Goal: Use online tool/utility: Utilize a website feature to perform a specific function

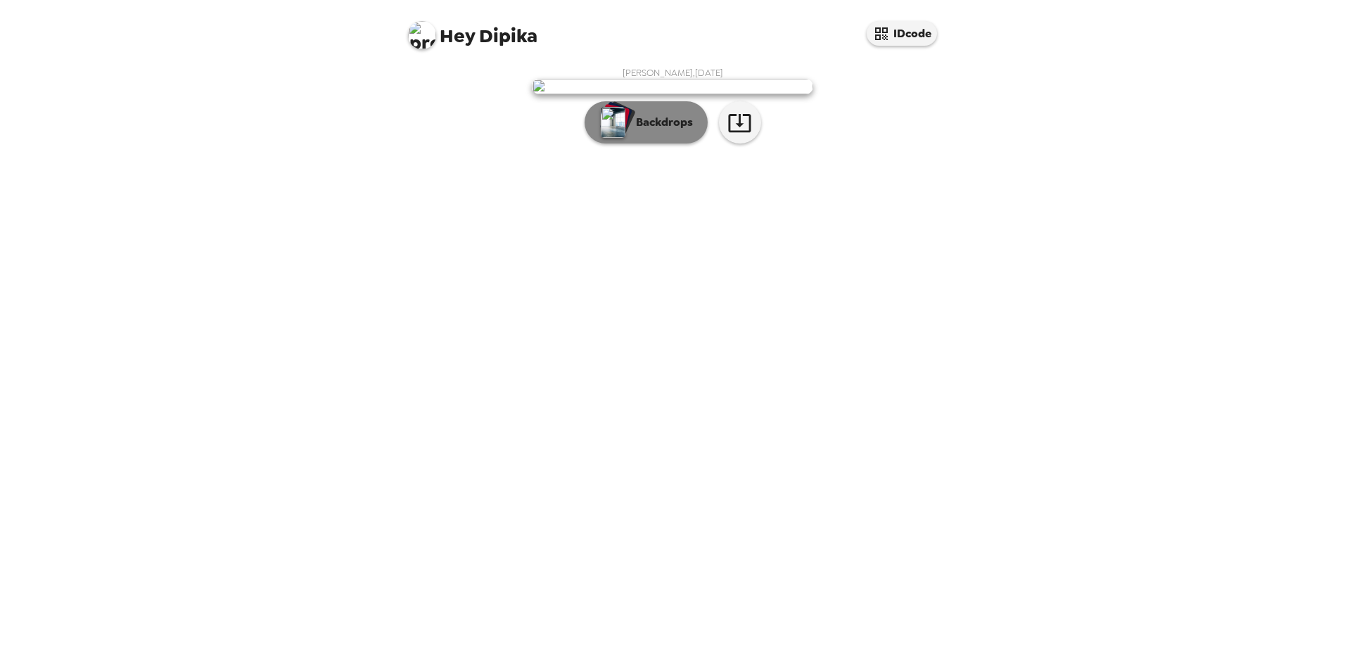
click at [678, 143] on button "Backdrops" at bounding box center [645, 122] width 123 height 42
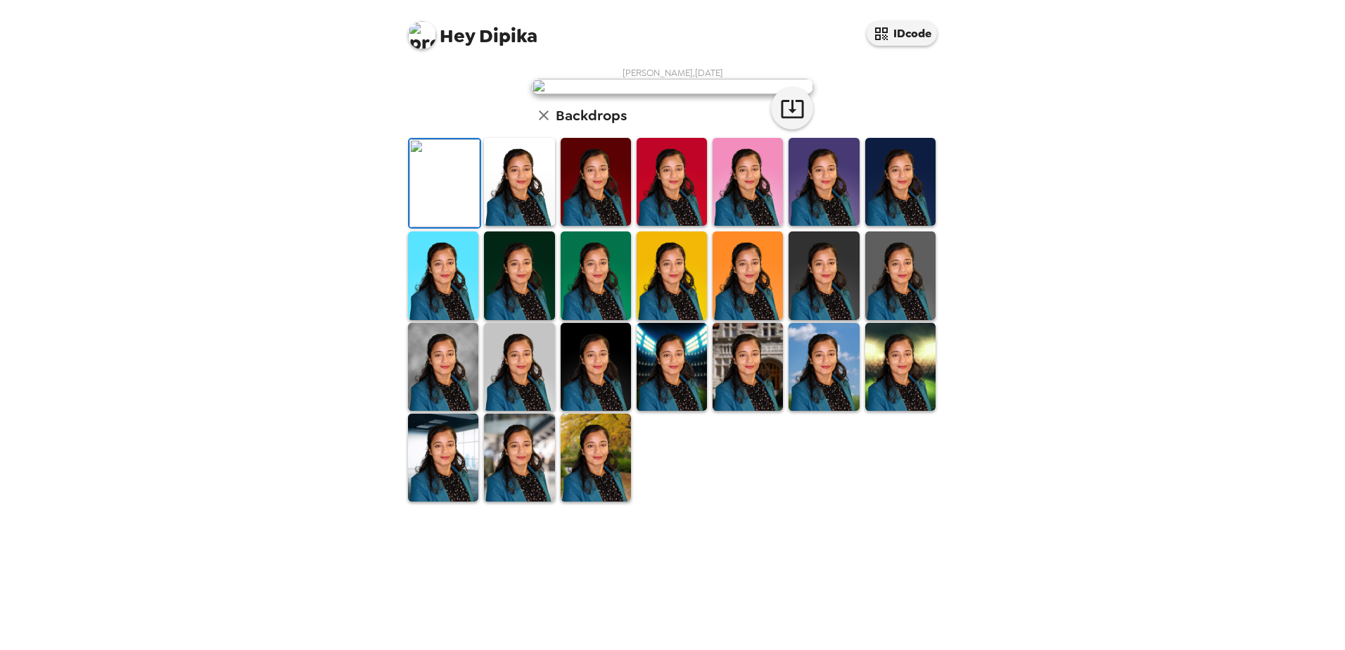
click at [734, 226] on img at bounding box center [747, 182] width 70 height 88
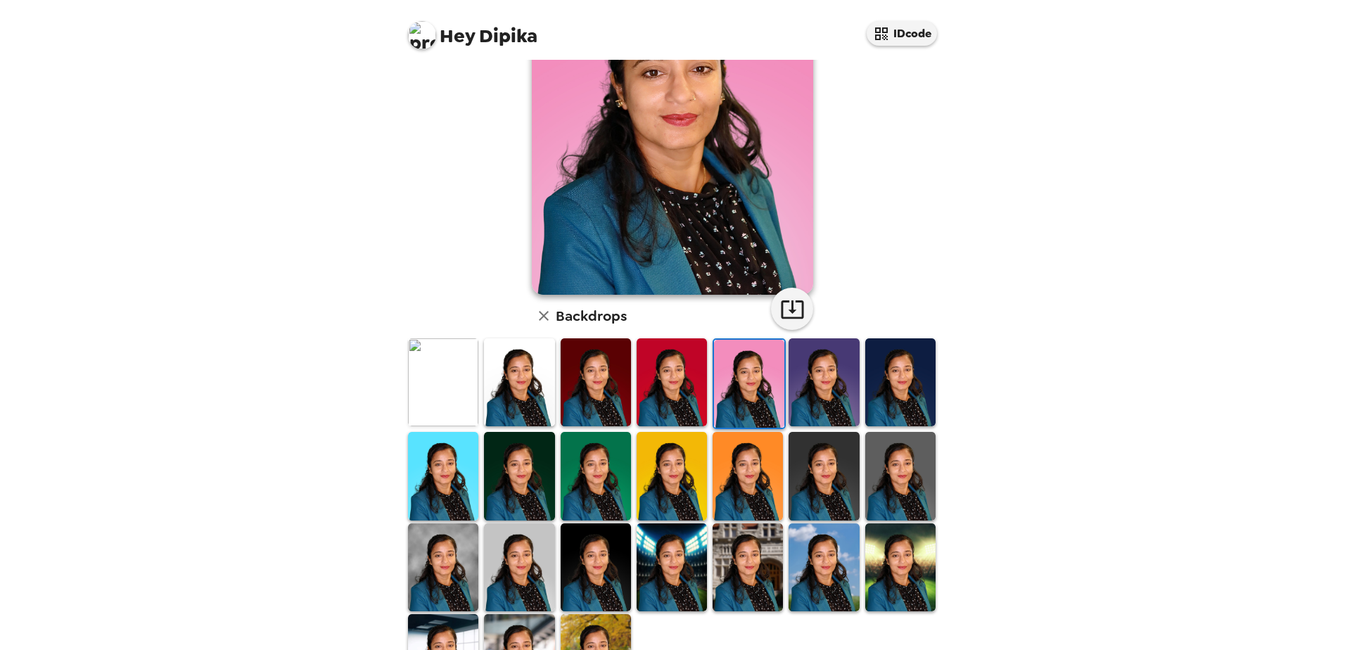
scroll to position [141, 0]
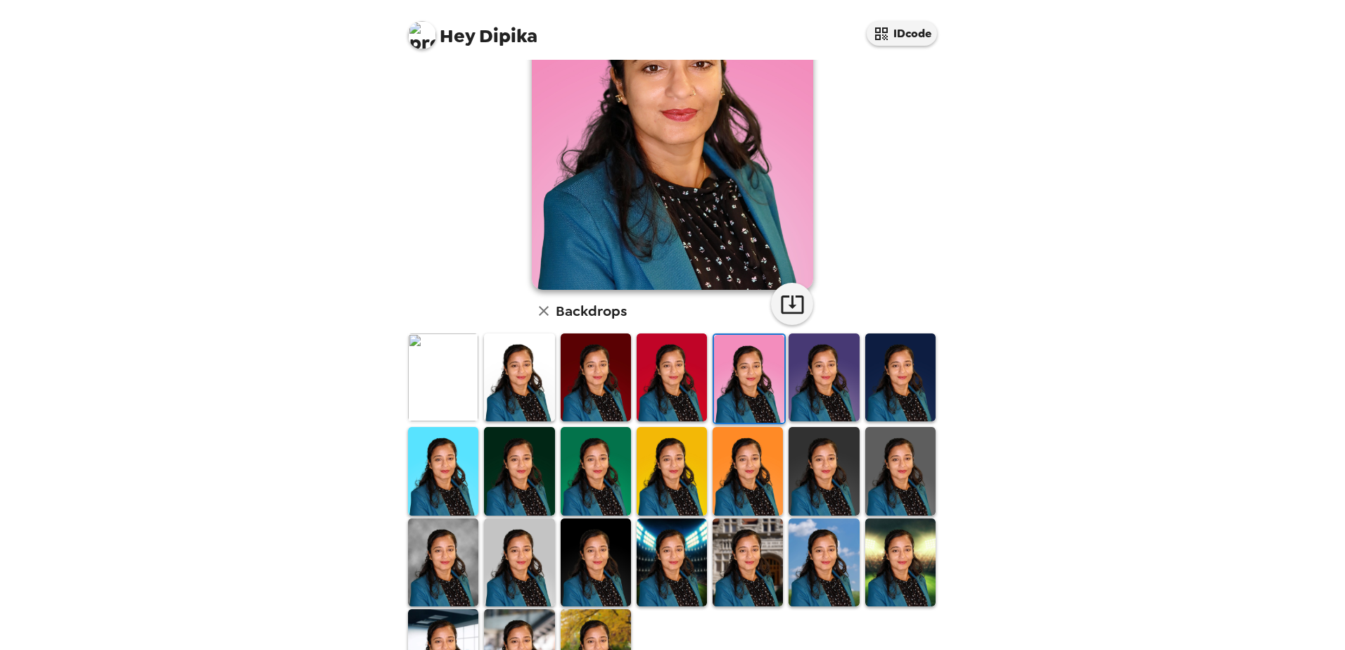
click at [600, 619] on img at bounding box center [596, 653] width 70 height 88
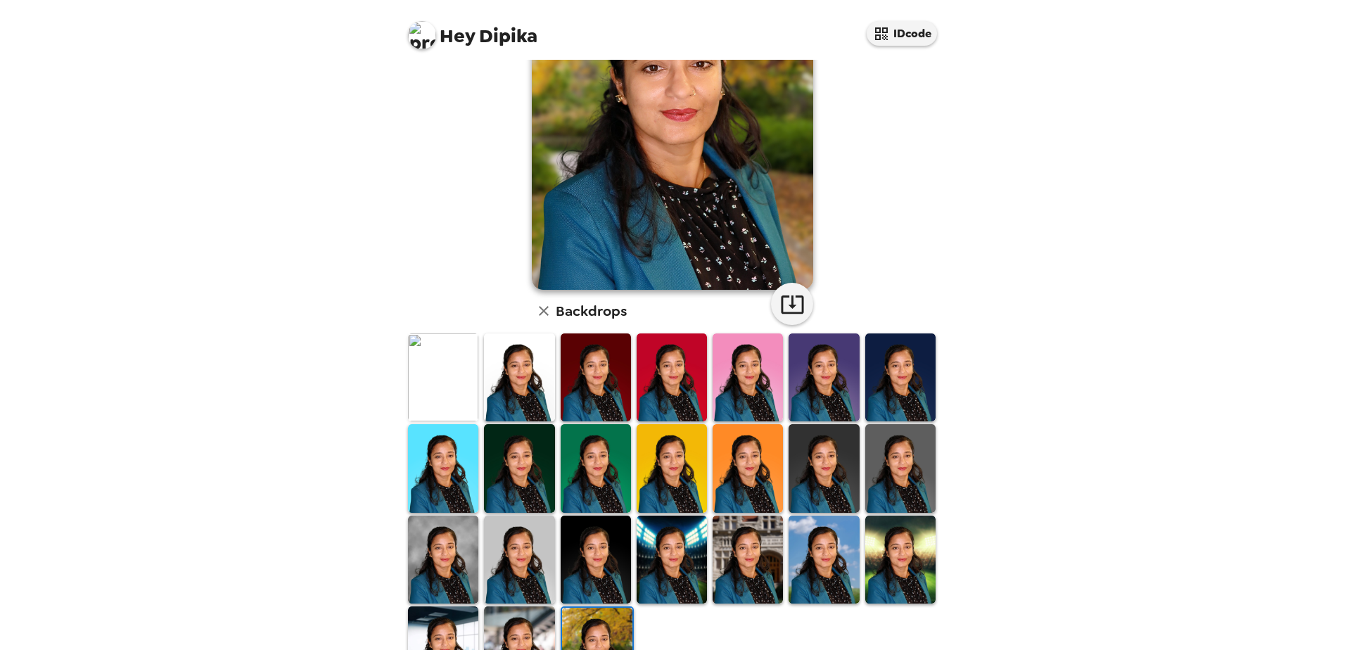
click at [535, 606] on img at bounding box center [519, 650] width 70 height 88
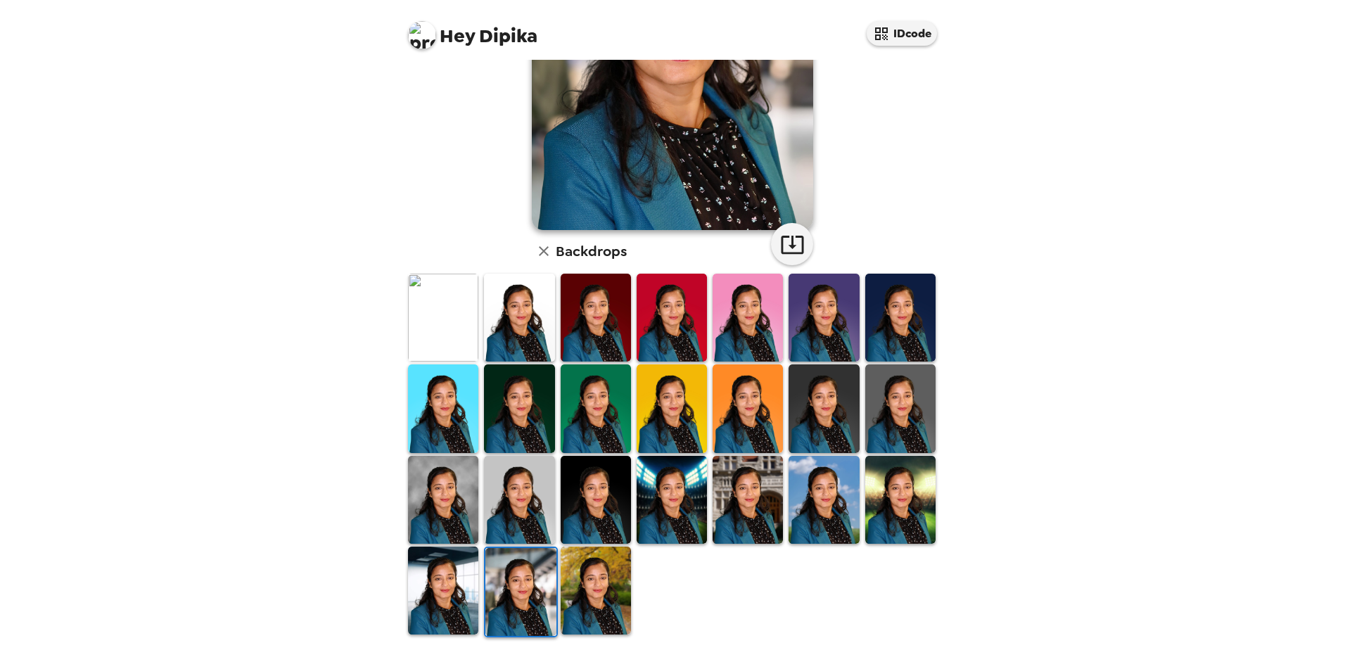
scroll to position [203, 0]
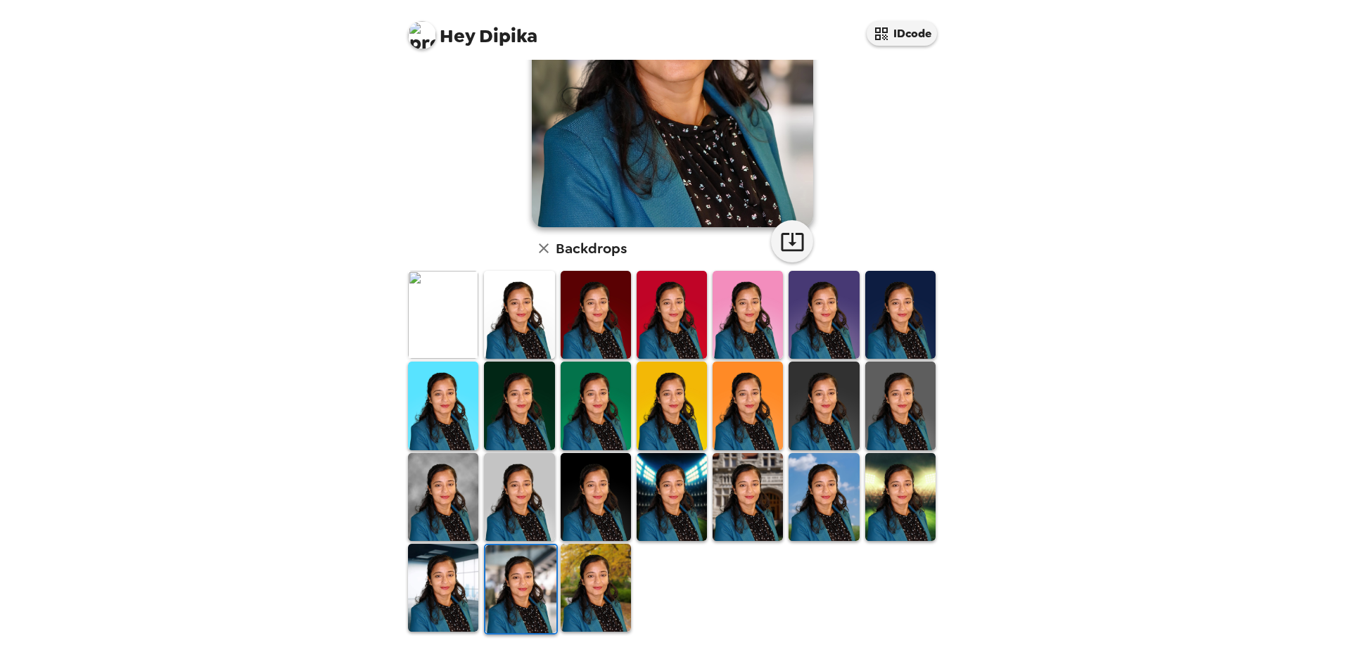
click at [603, 602] on img at bounding box center [596, 588] width 70 height 88
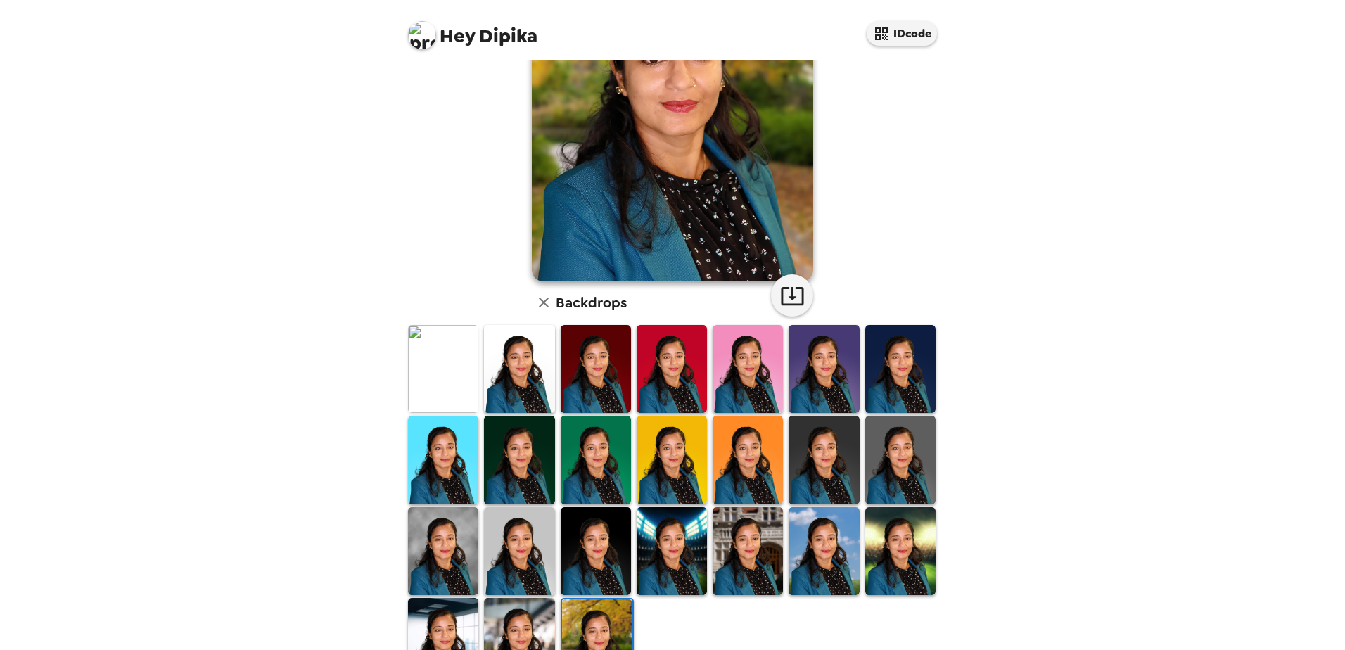
scroll to position [0, 0]
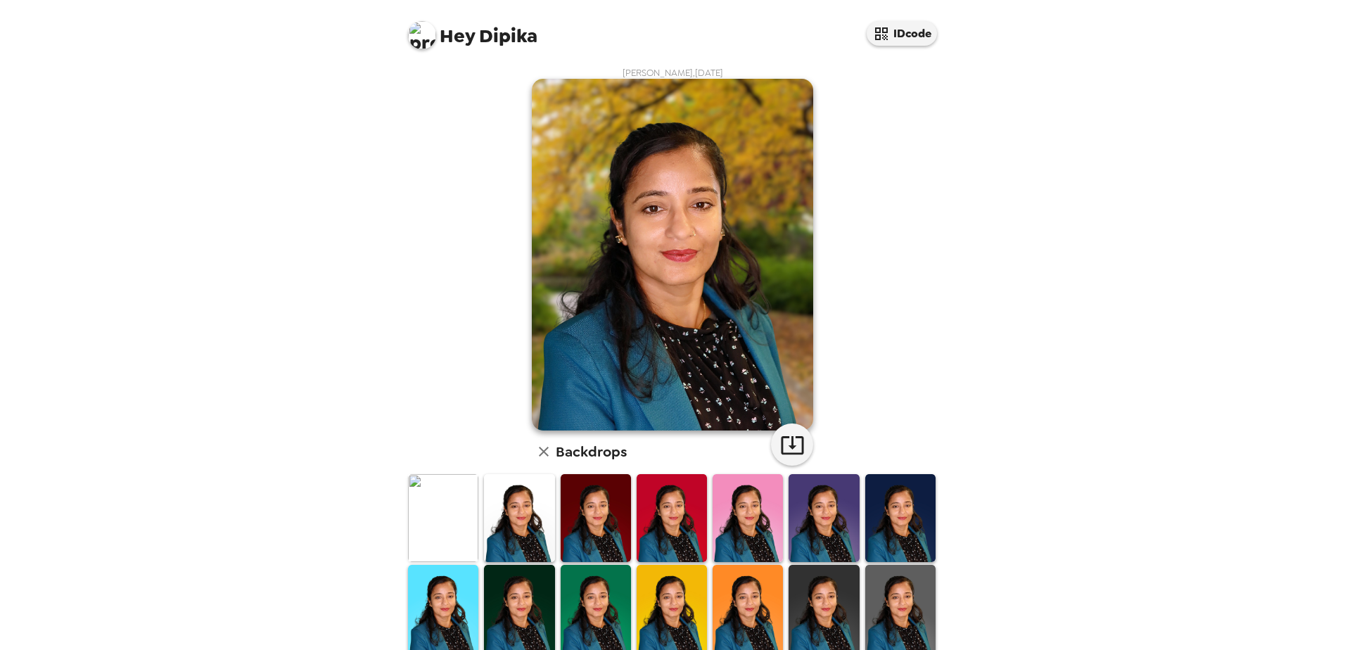
click at [542, 565] on img at bounding box center [519, 609] width 70 height 88
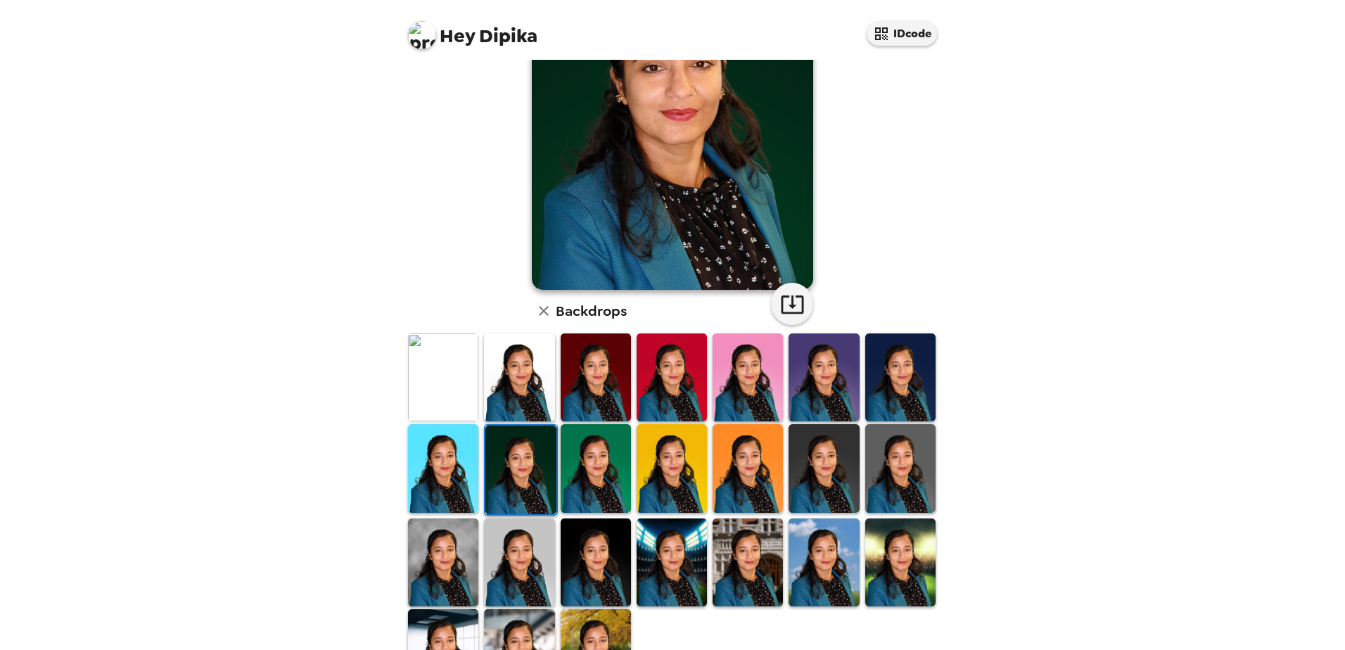
scroll to position [203, 0]
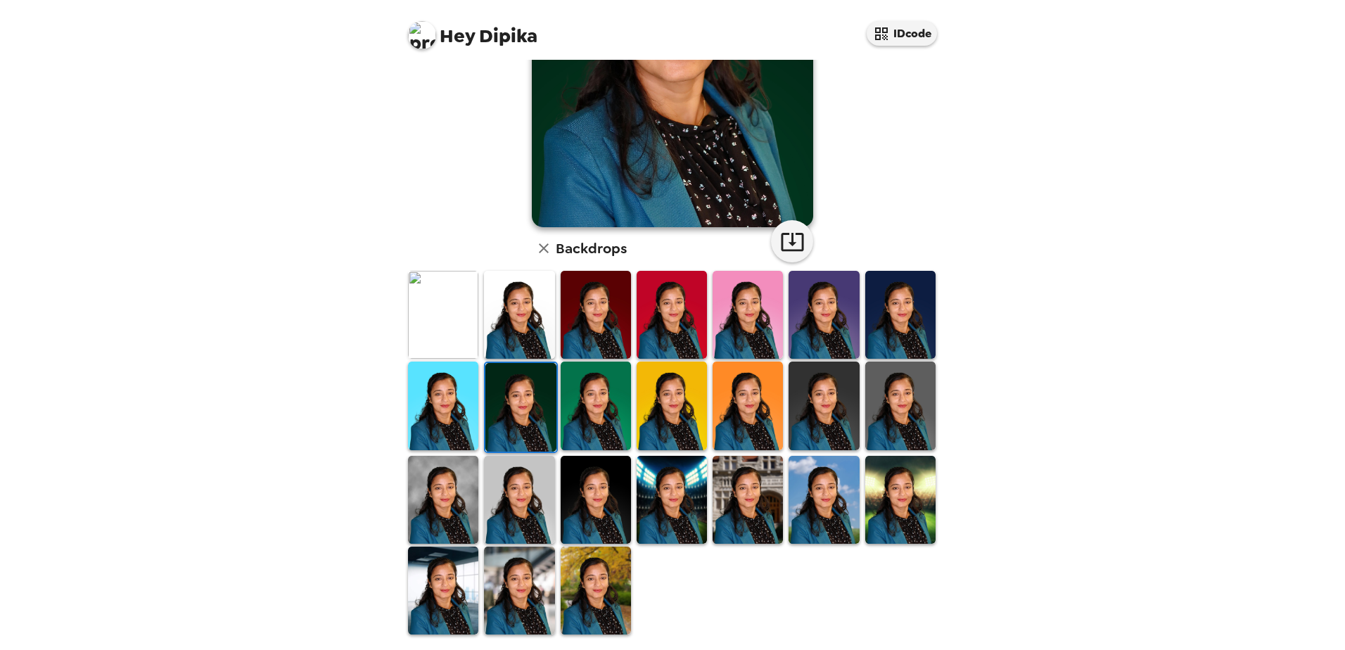
click at [609, 571] on img at bounding box center [596, 590] width 70 height 88
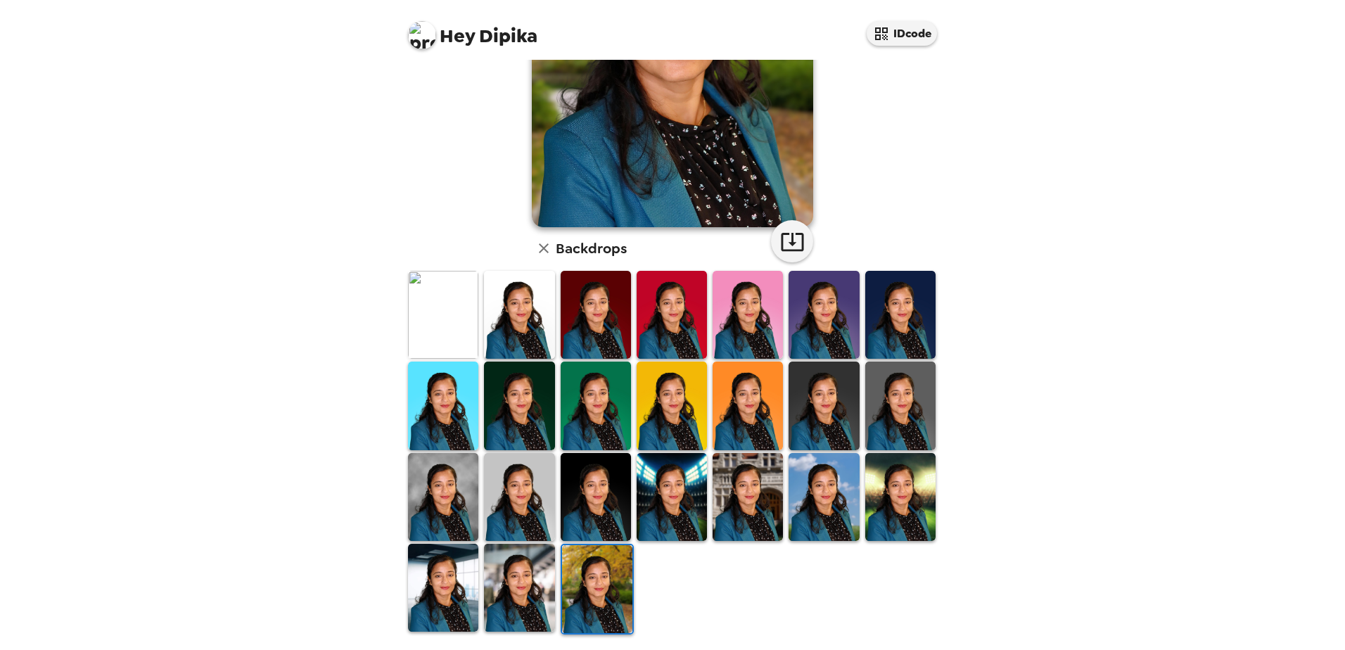
scroll to position [63, 0]
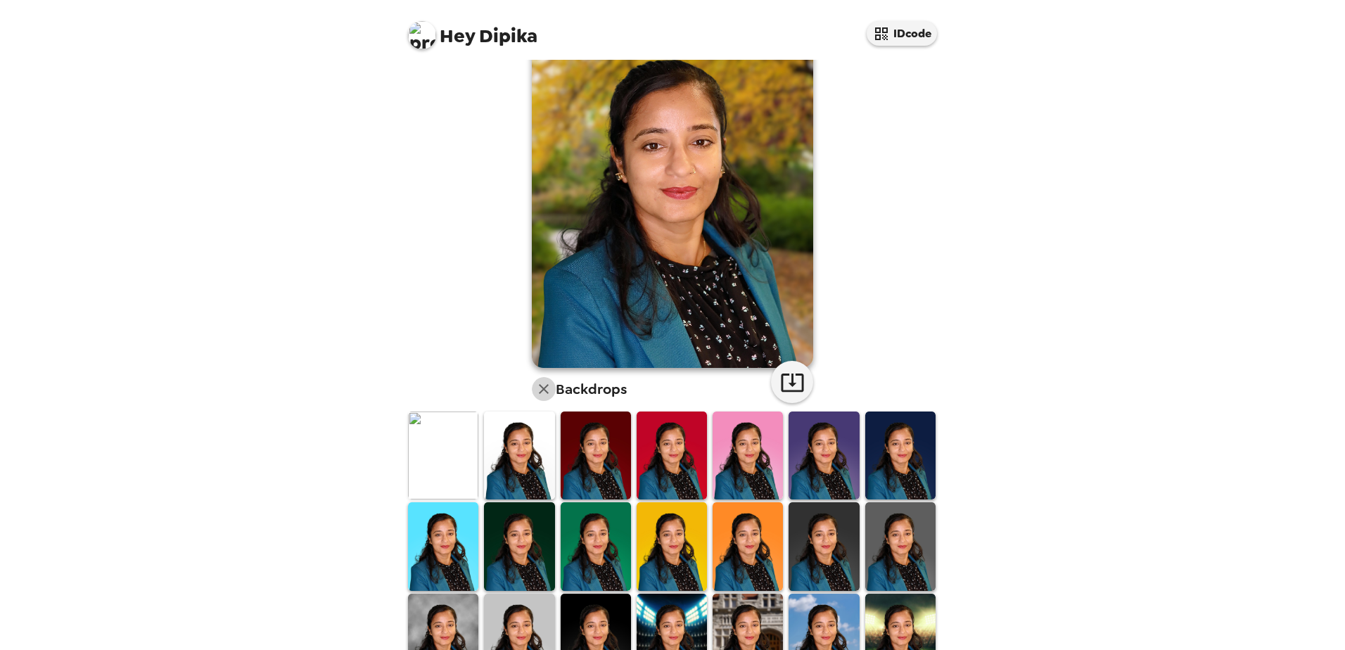
click at [537, 387] on icon "button" at bounding box center [543, 389] width 17 height 17
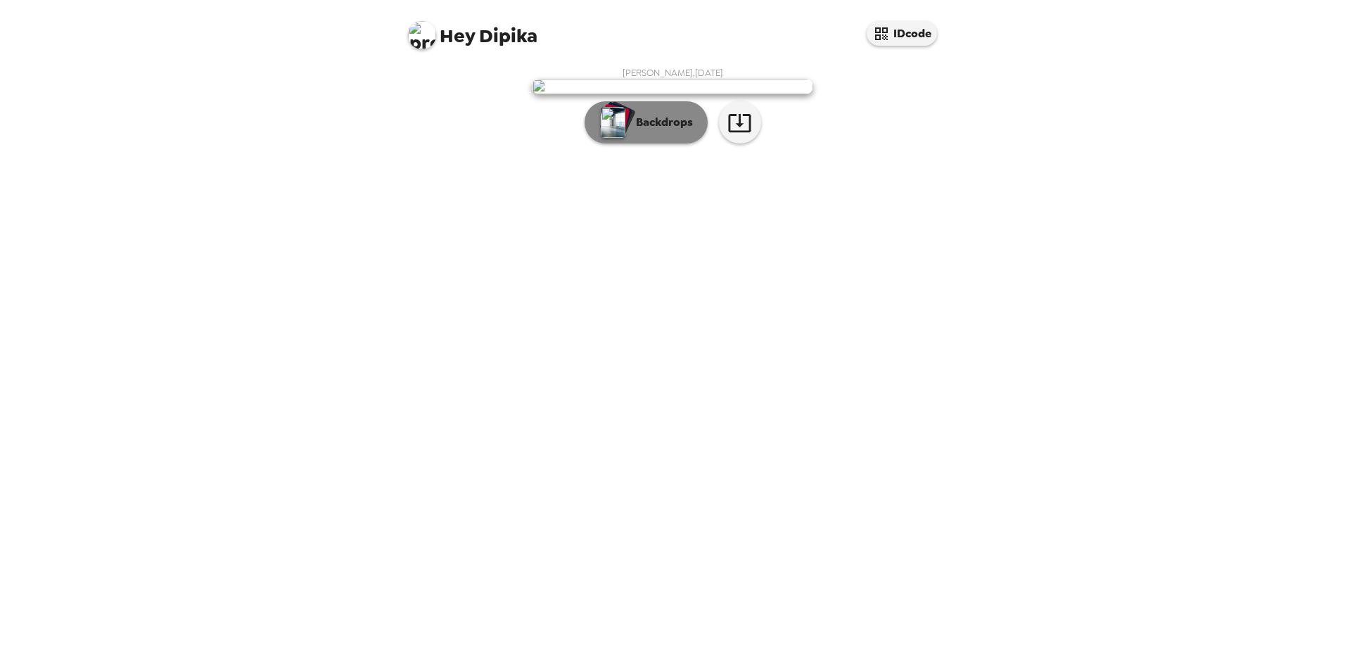
click at [658, 143] on button "Backdrops" at bounding box center [645, 122] width 123 height 42
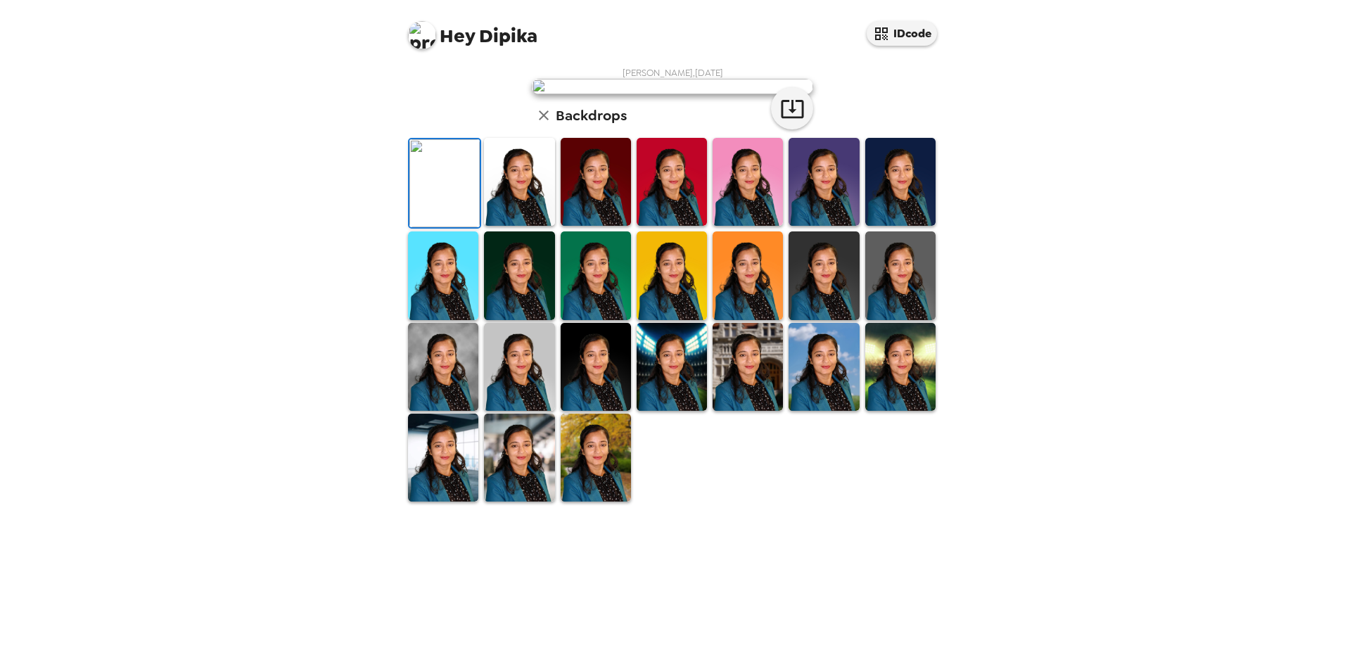
scroll to position [203, 0]
click at [627, 503] on div at bounding box center [596, 457] width 76 height 91
click at [611, 501] on img at bounding box center [596, 458] width 70 height 88
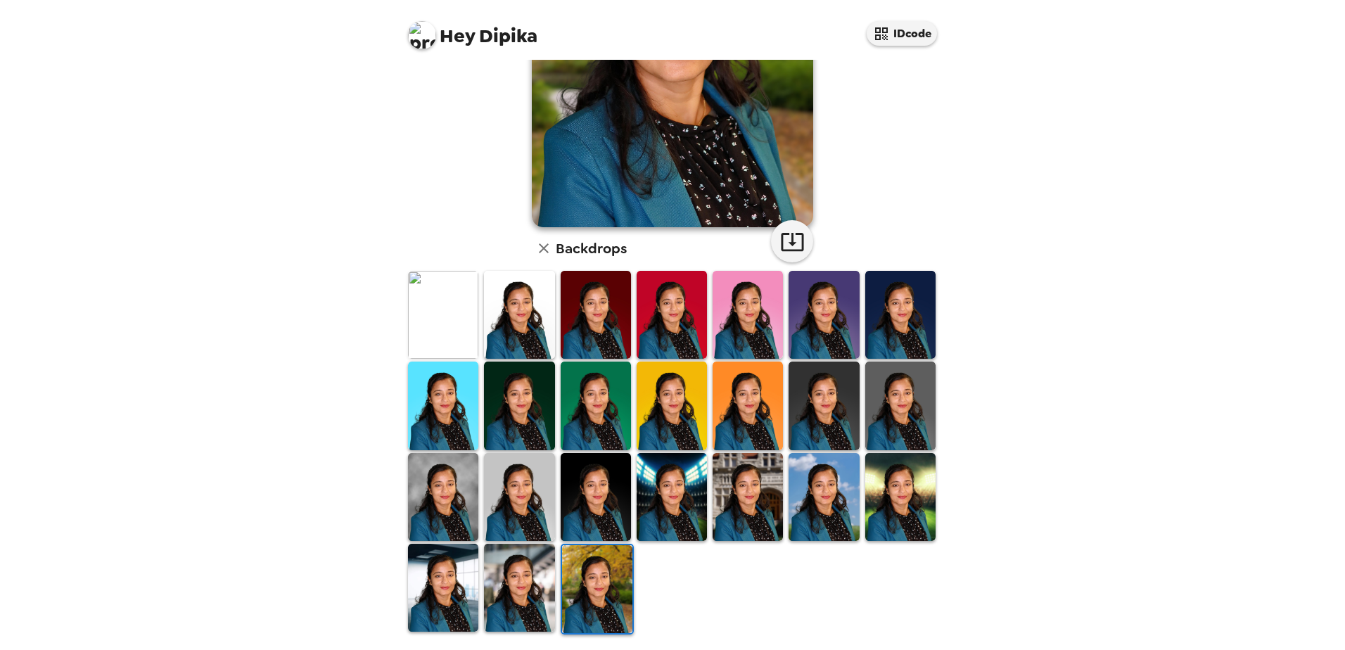
drag, startPoint x: 656, startPoint y: 399, endPoint x: 608, endPoint y: 461, distance: 77.8
click at [656, 399] on img at bounding box center [672, 406] width 70 height 88
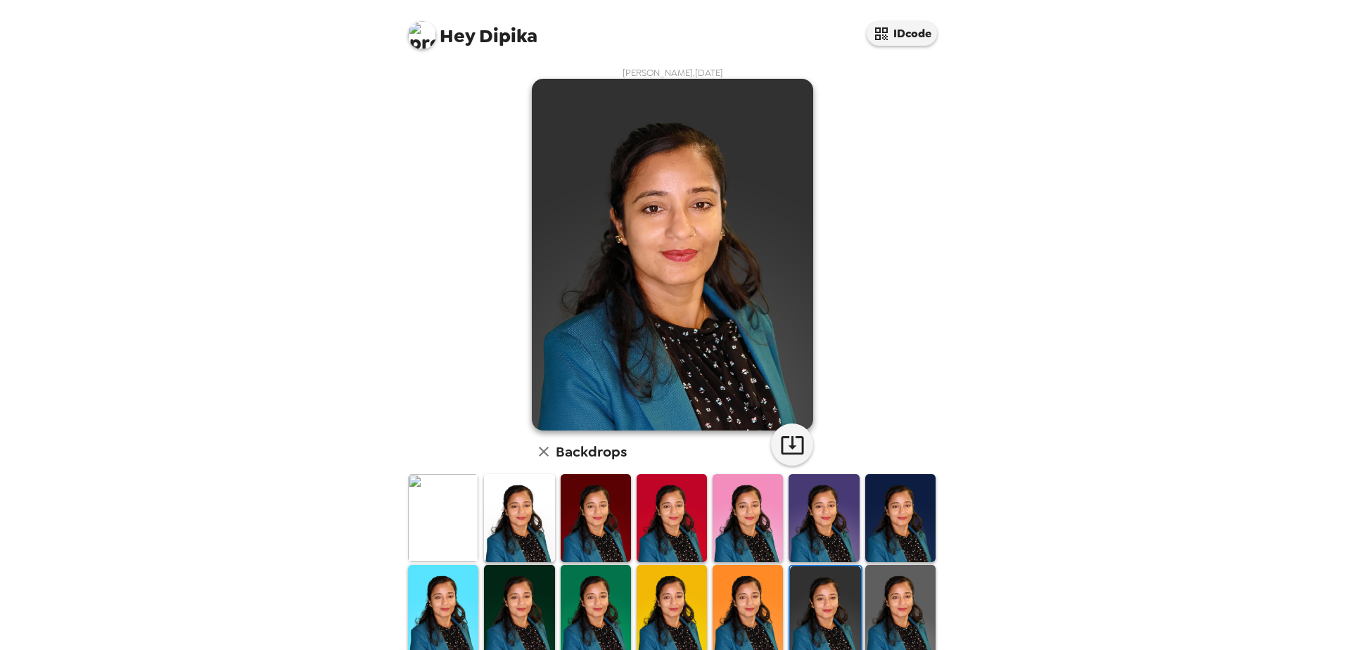
click at [1140, 360] on div "Hey Dipika IDcode [PERSON_NAME] , [DATE] Backdrops" at bounding box center [672, 325] width 1345 height 650
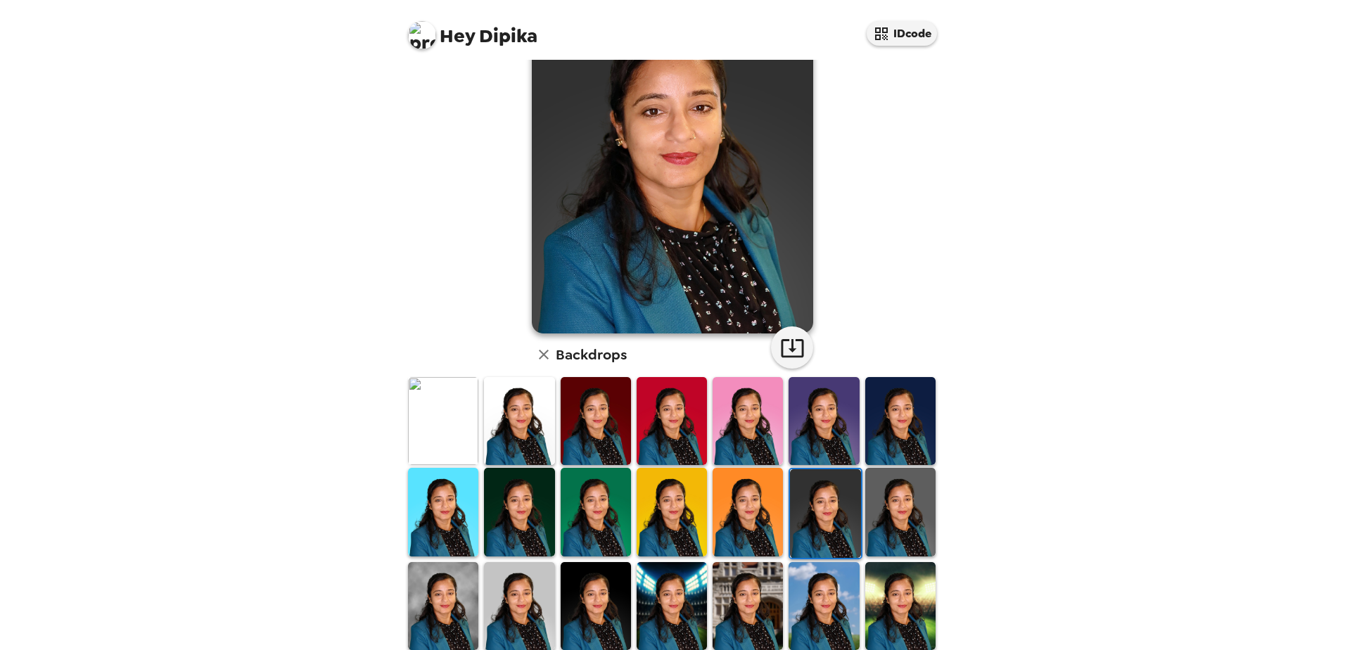
scroll to position [141, 0]
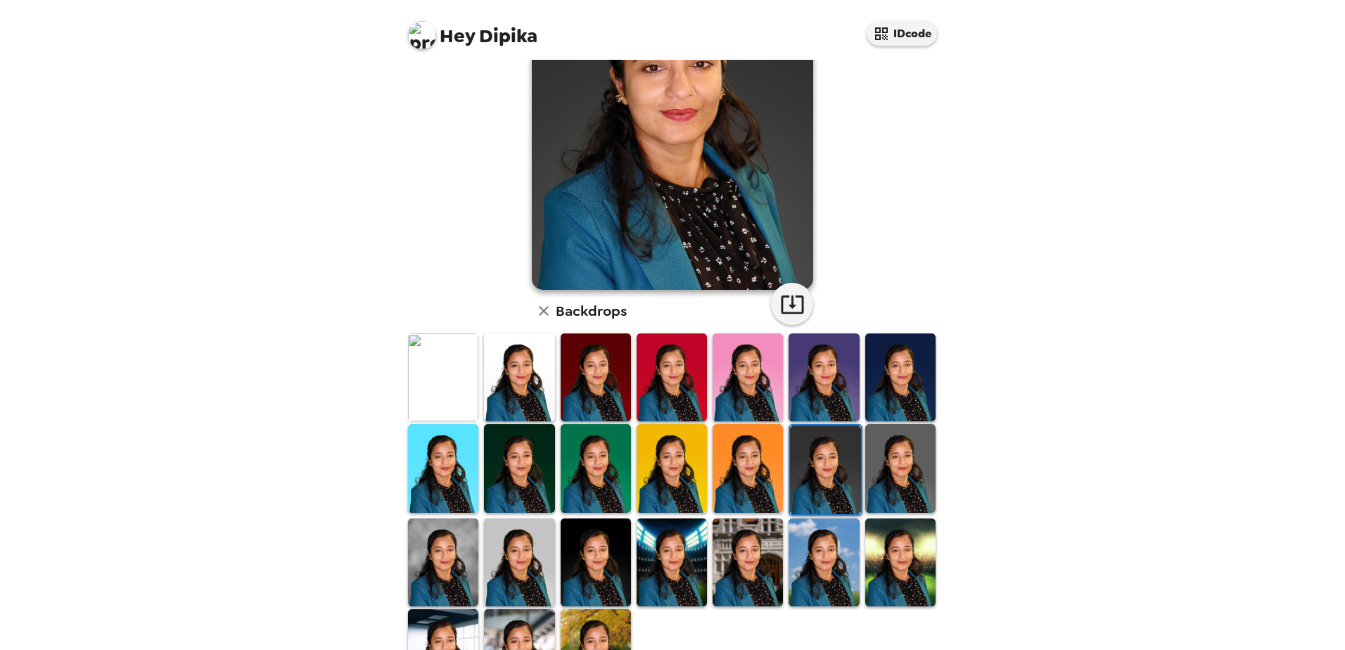
click at [892, 405] on img at bounding box center [900, 377] width 70 height 88
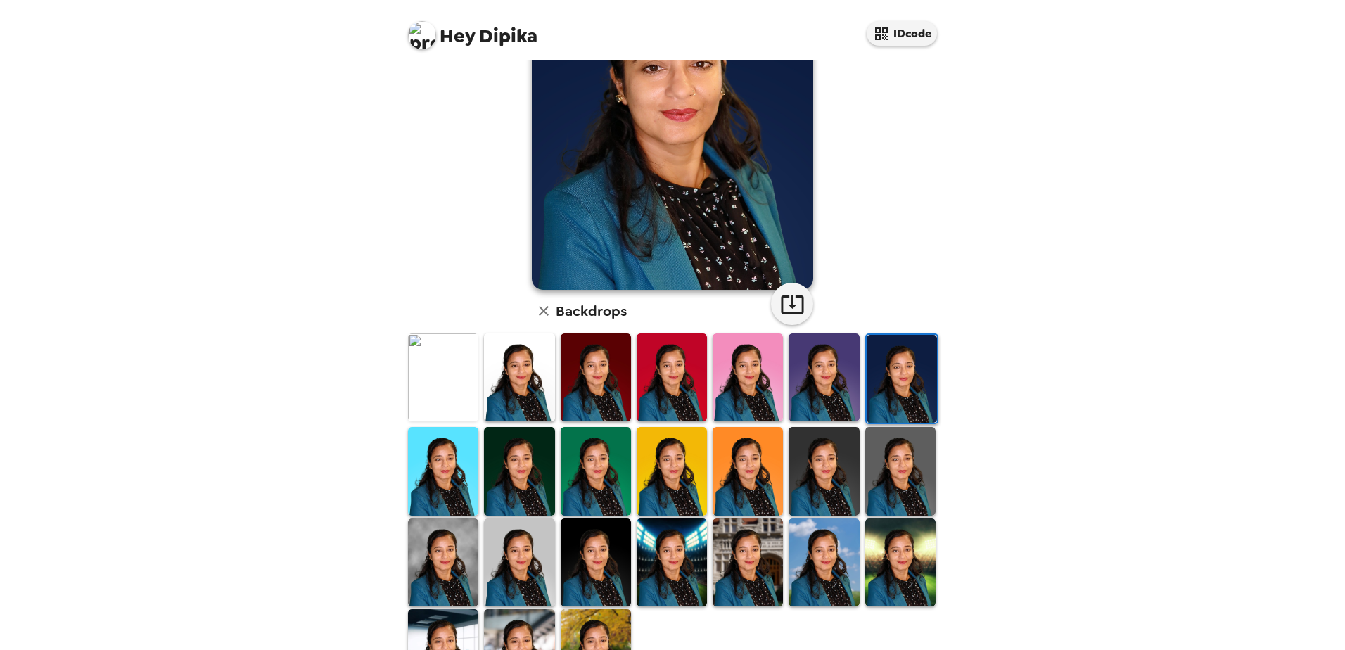
click at [517, 482] on img at bounding box center [519, 471] width 70 height 88
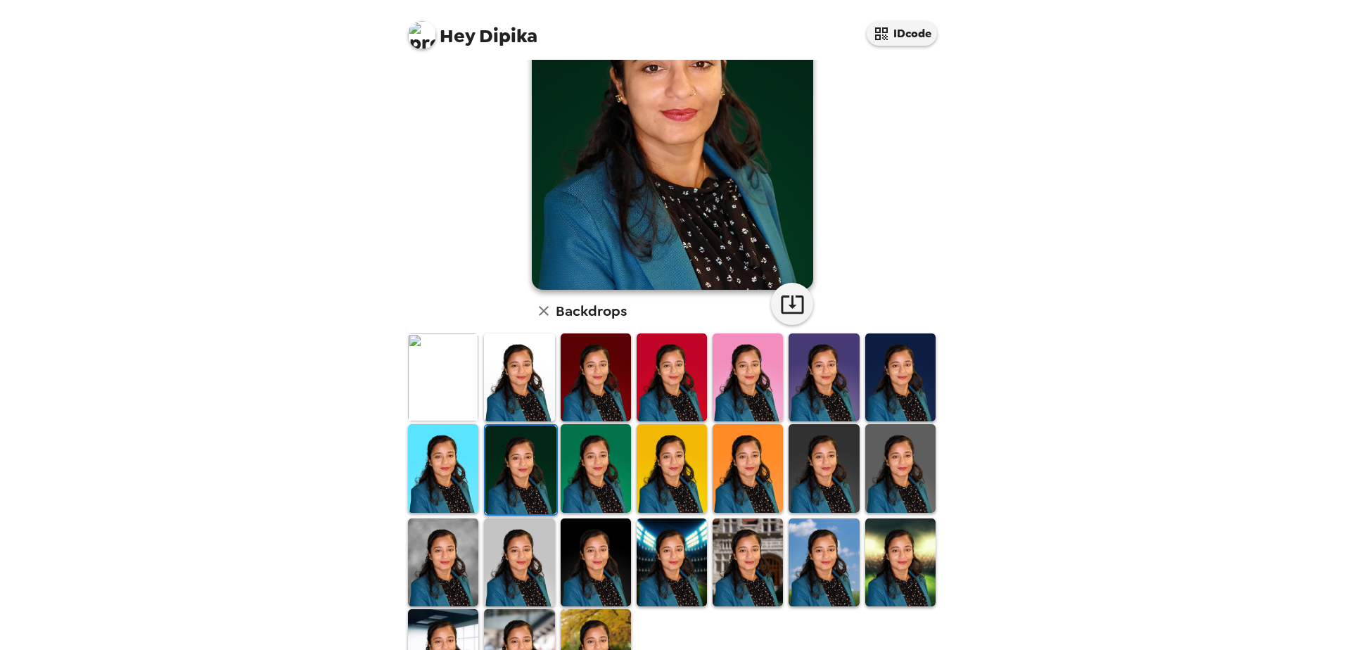
click at [822, 407] on img at bounding box center [823, 377] width 70 height 88
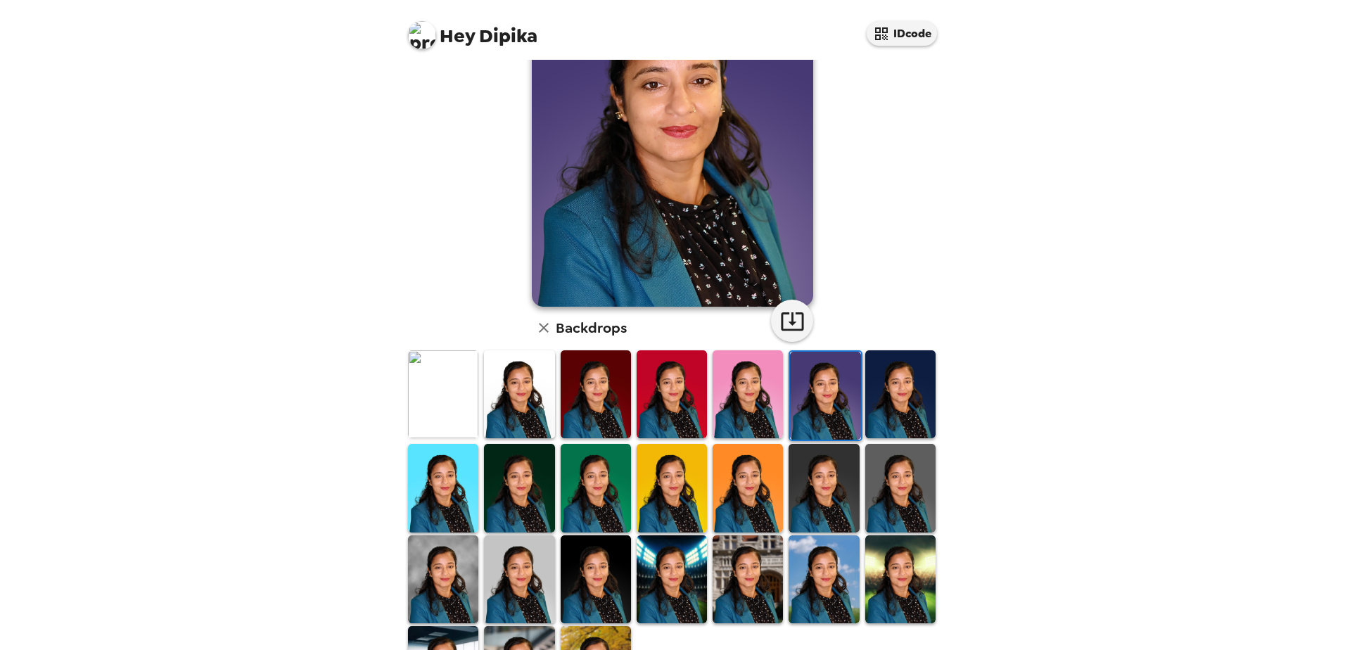
scroll to position [203, 0]
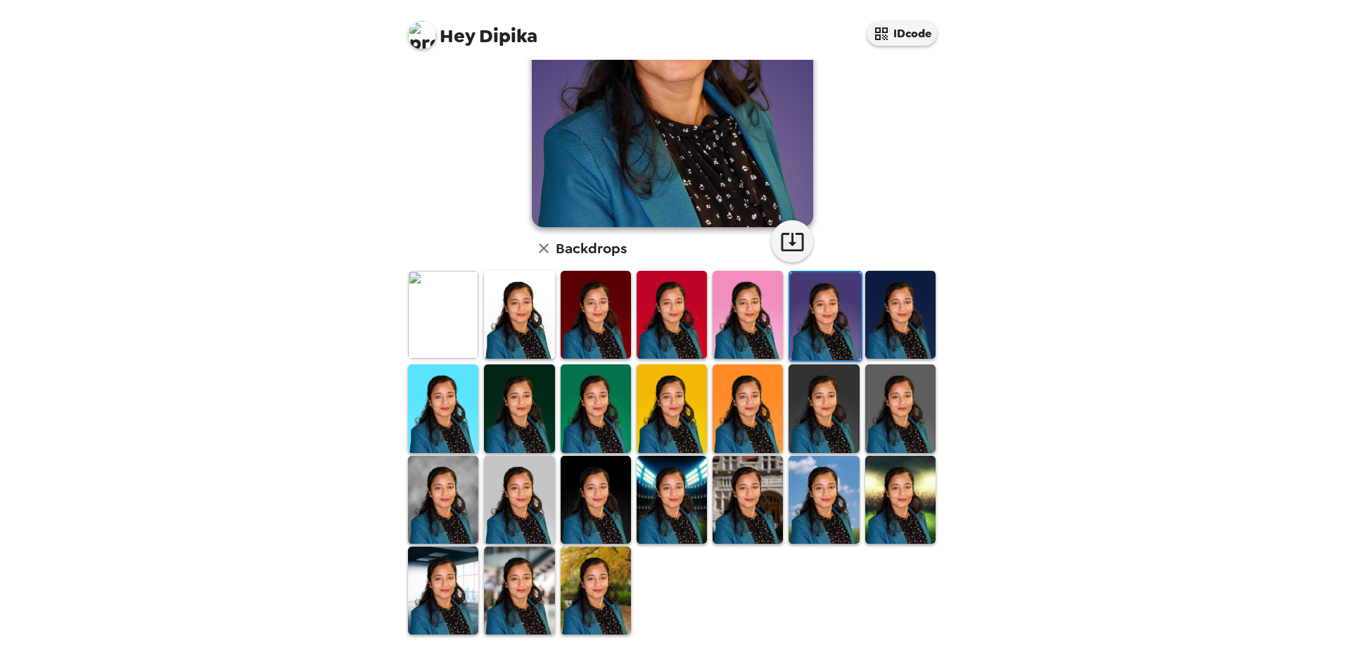
click at [601, 596] on img at bounding box center [596, 590] width 70 height 88
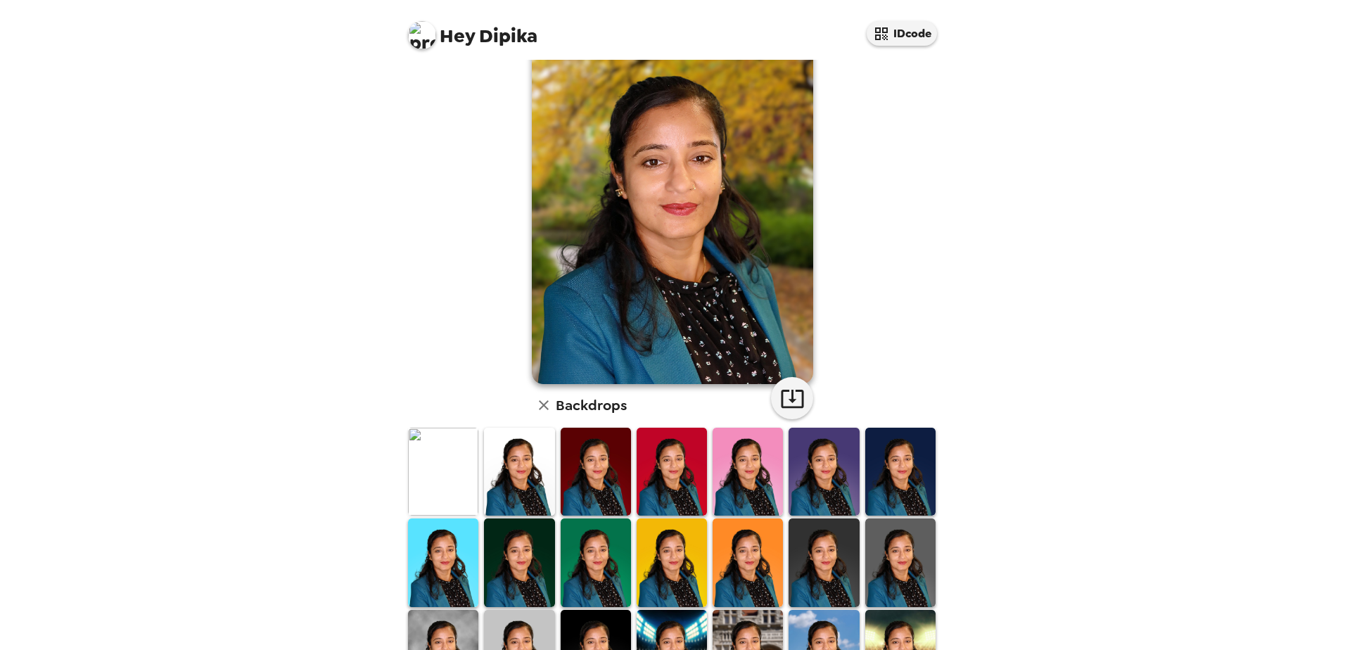
scroll to position [141, 0]
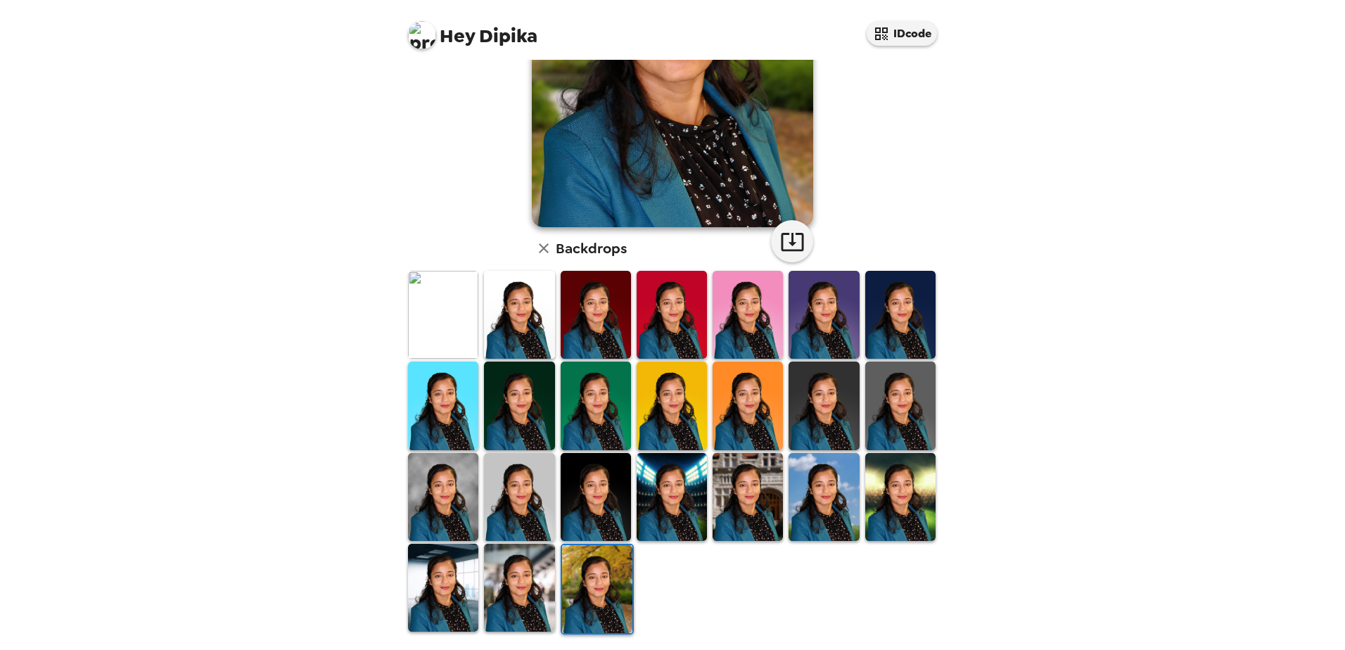
click at [526, 590] on img at bounding box center [519, 588] width 70 height 88
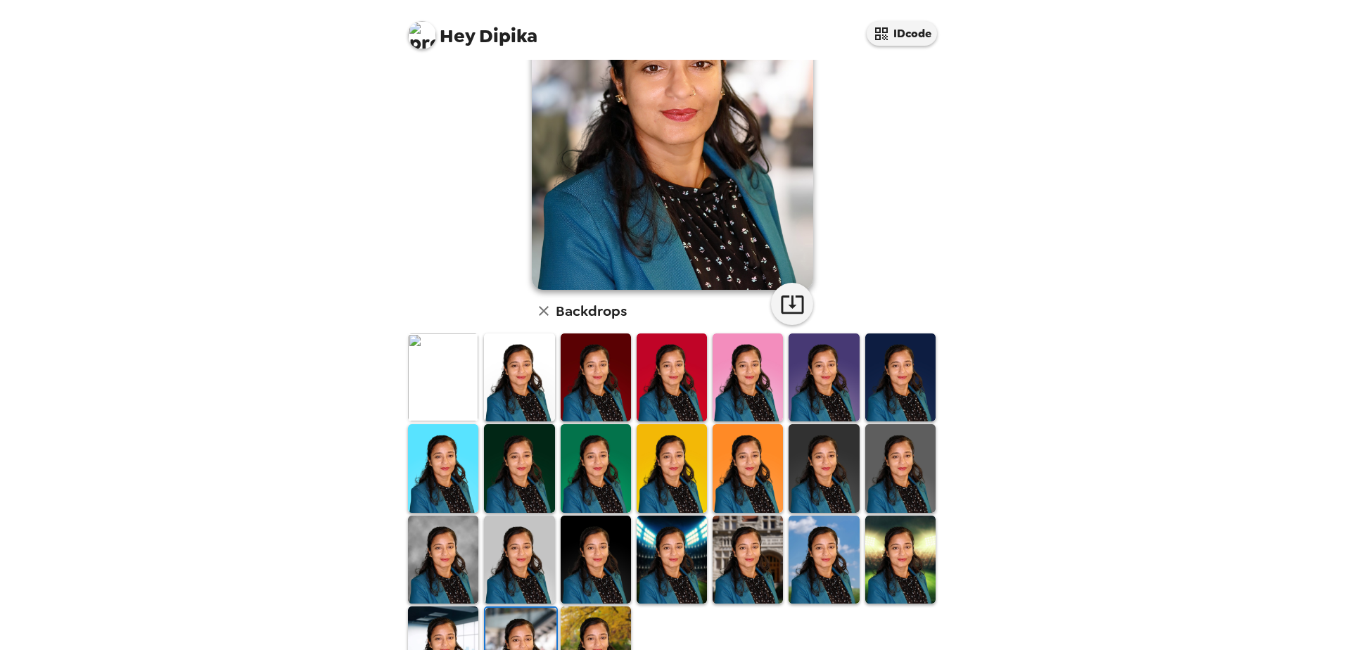
click at [465, 639] on img at bounding box center [443, 650] width 70 height 88
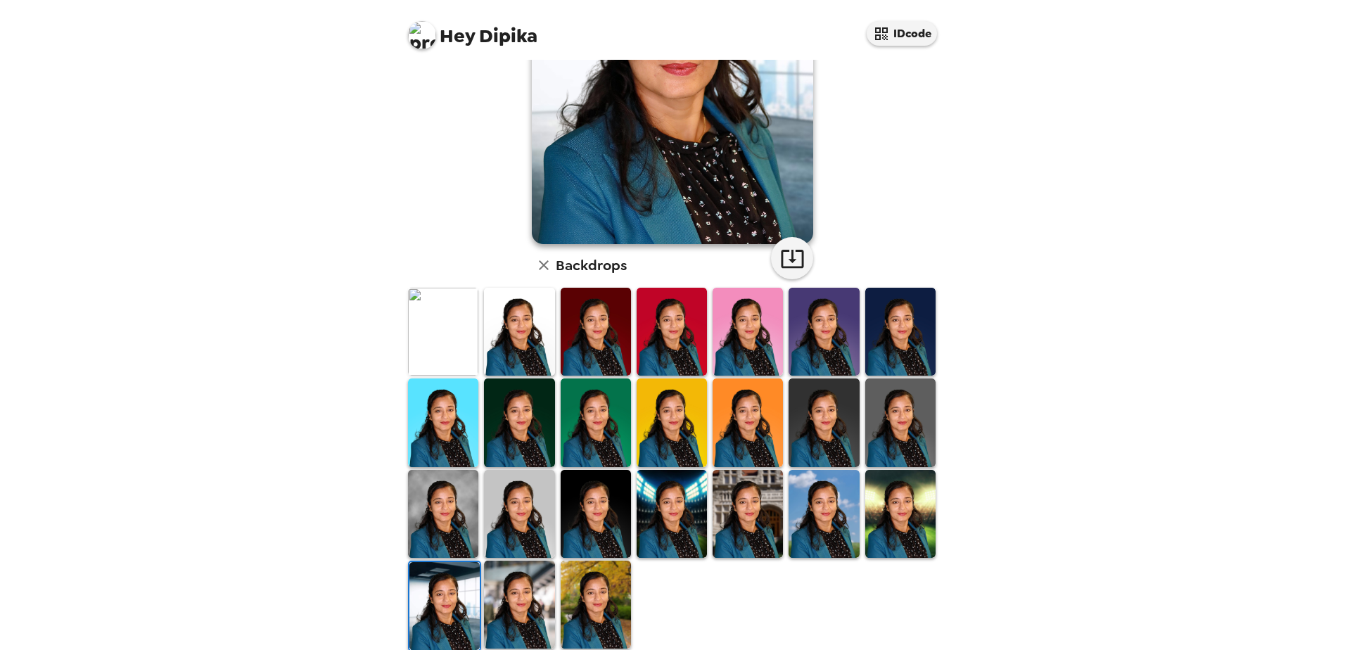
scroll to position [203, 0]
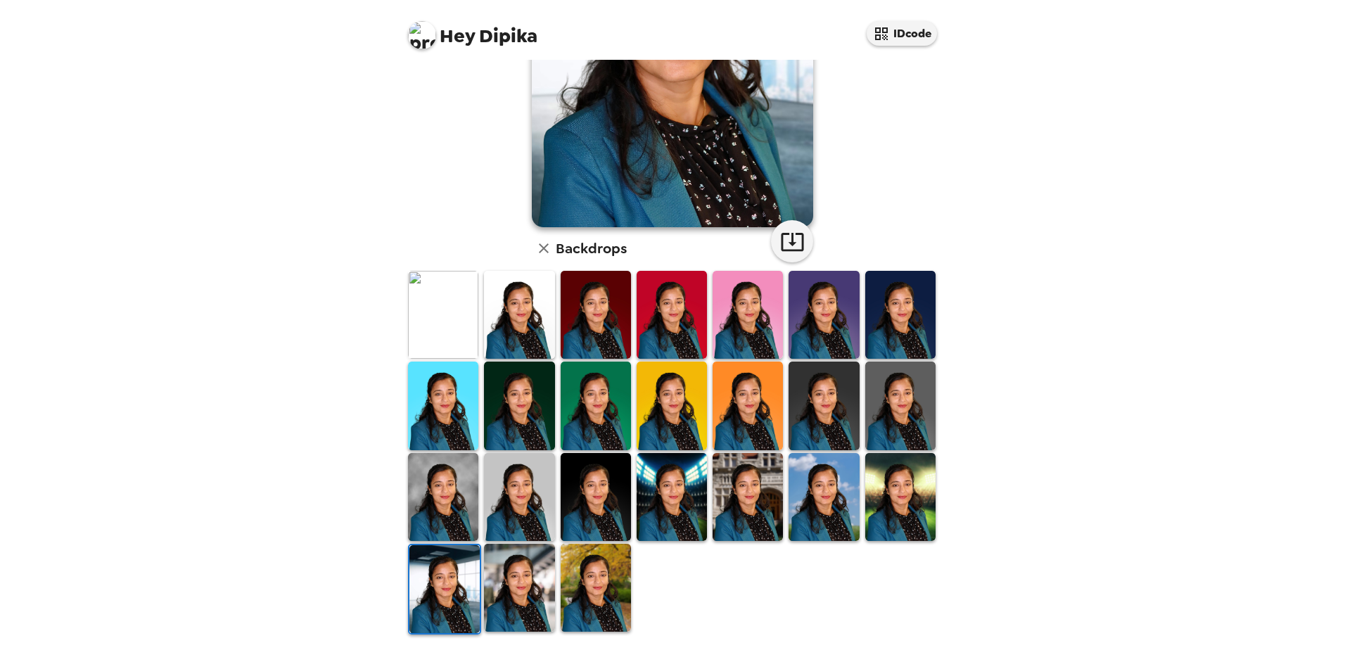
click at [532, 419] on img at bounding box center [519, 406] width 70 height 88
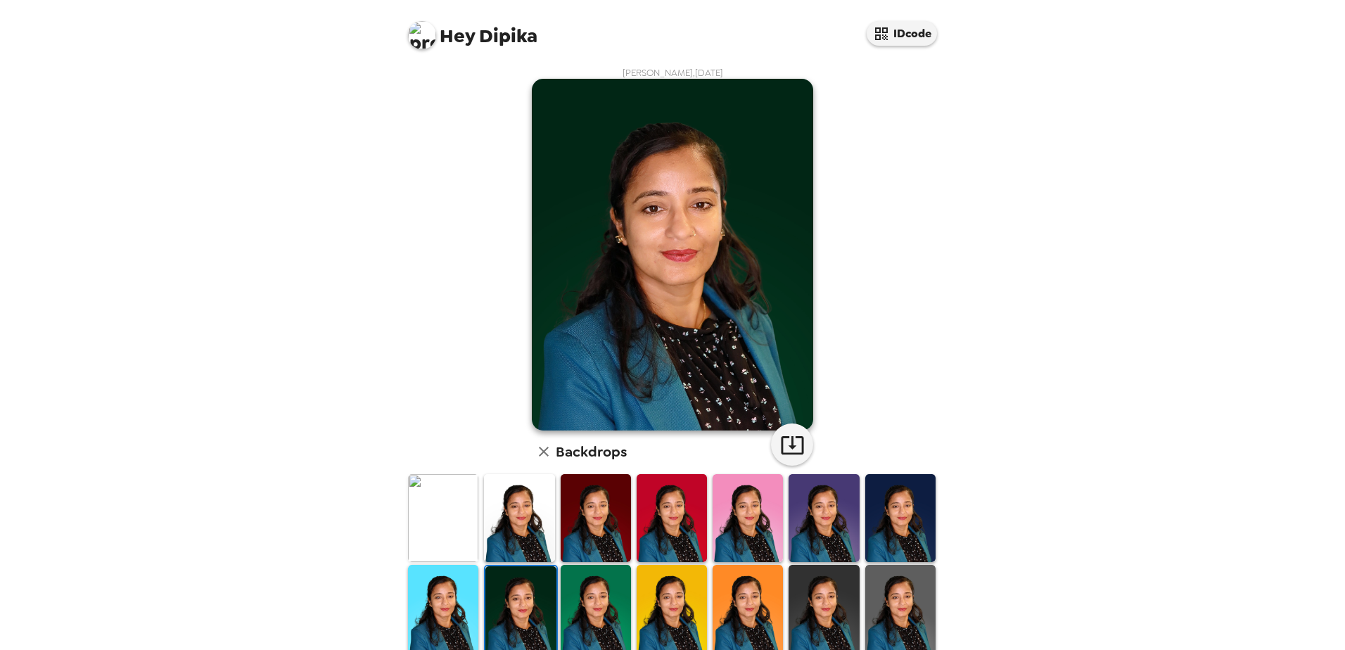
scroll to position [141, 0]
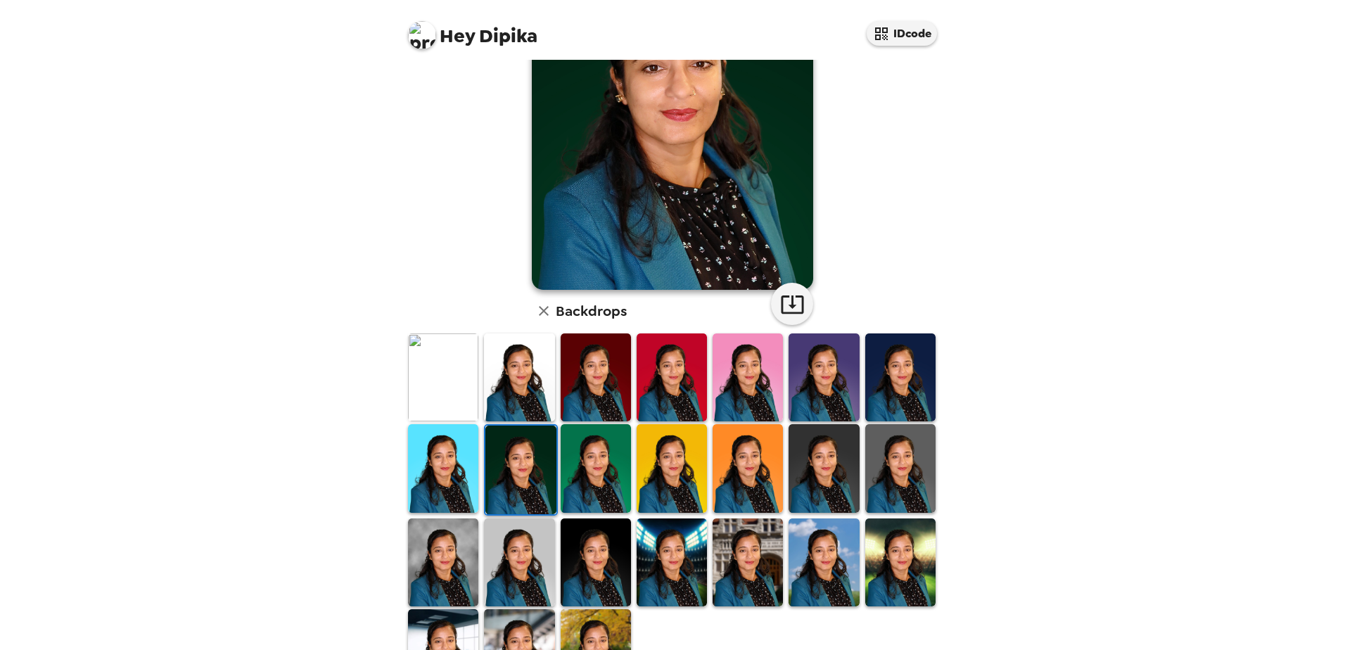
click at [831, 480] on img at bounding box center [823, 468] width 70 height 88
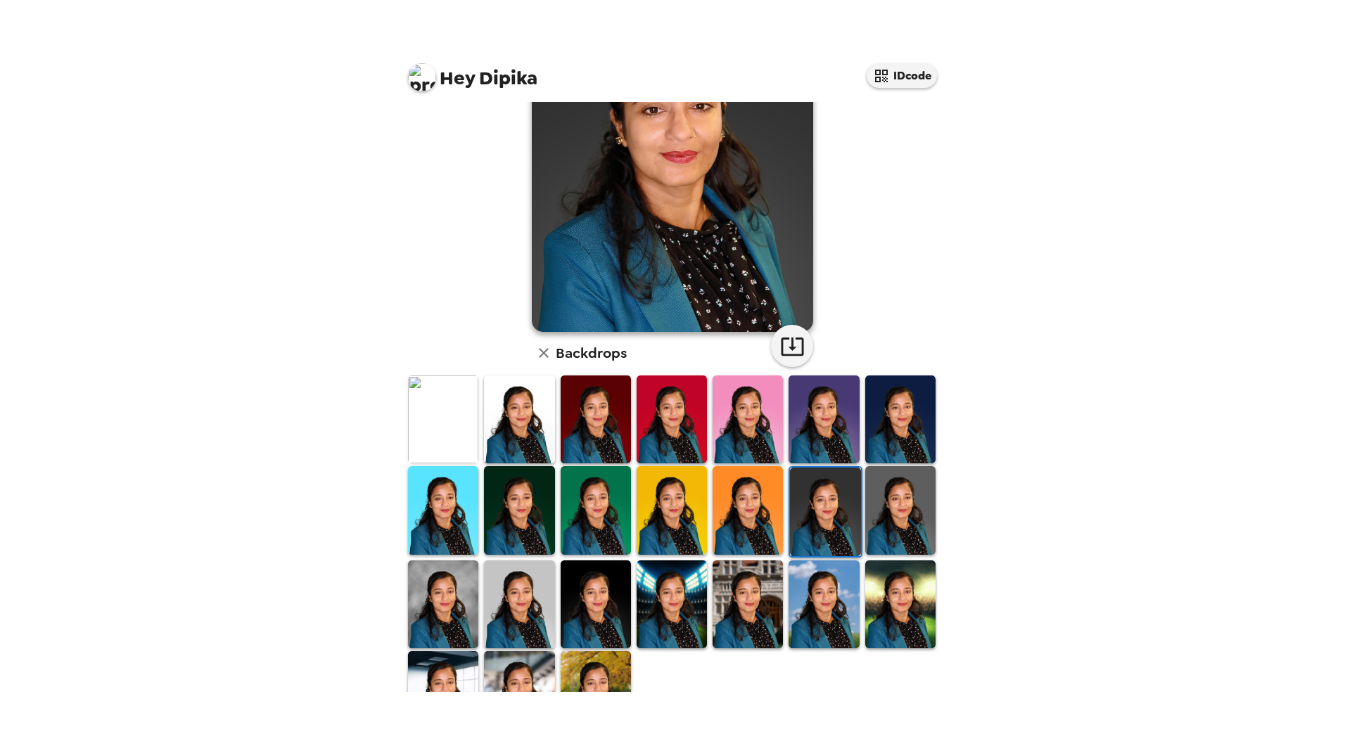
scroll to position [0, 0]
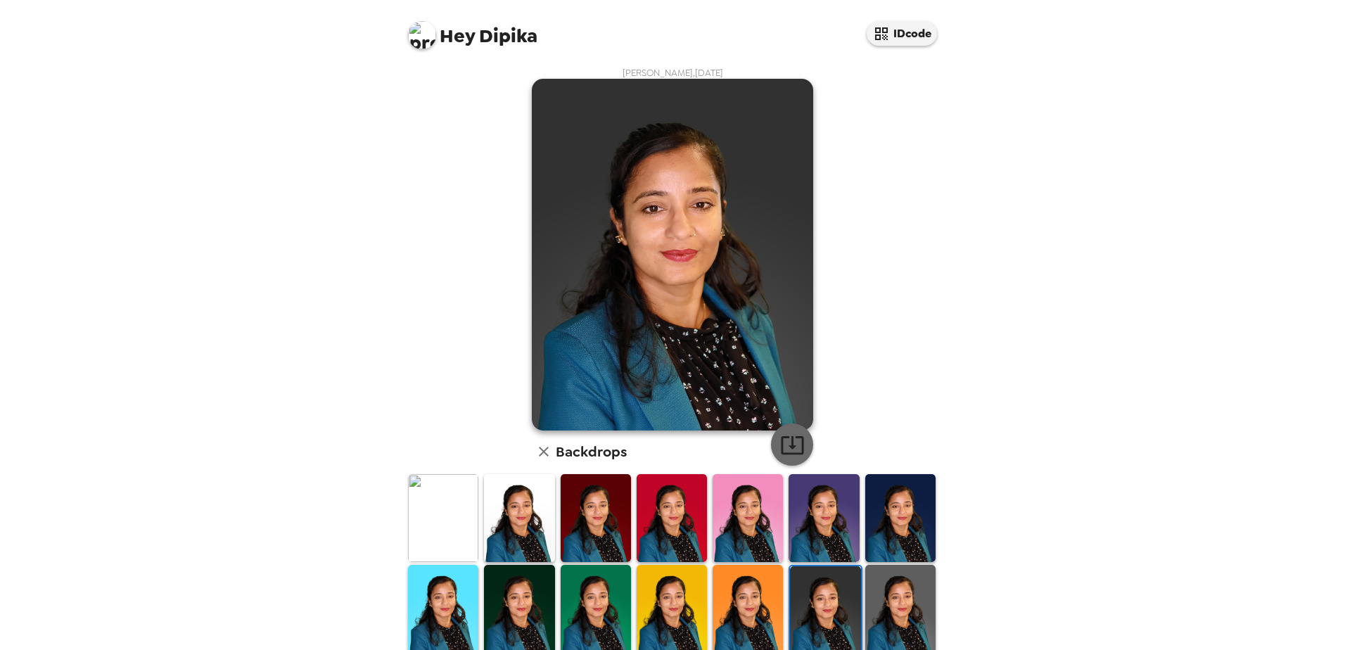
click at [782, 445] on icon "button" at bounding box center [792, 445] width 25 height 25
